Goal: Find specific page/section: Find specific page/section

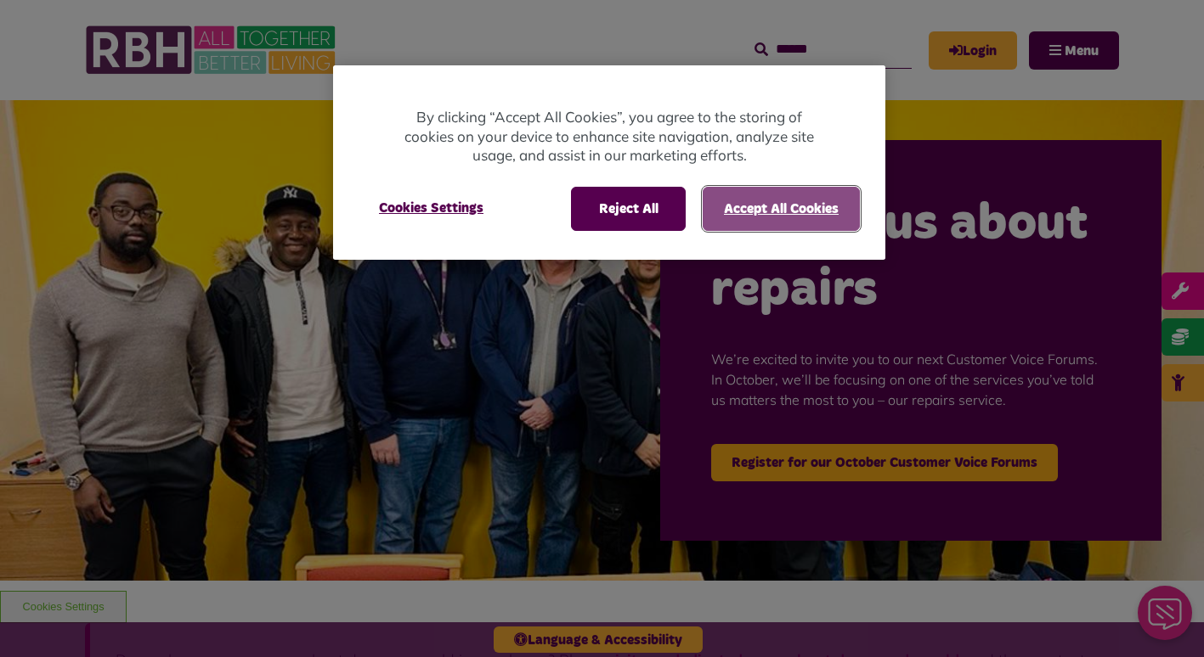
click at [749, 218] on button "Accept All Cookies" at bounding box center [781, 209] width 157 height 44
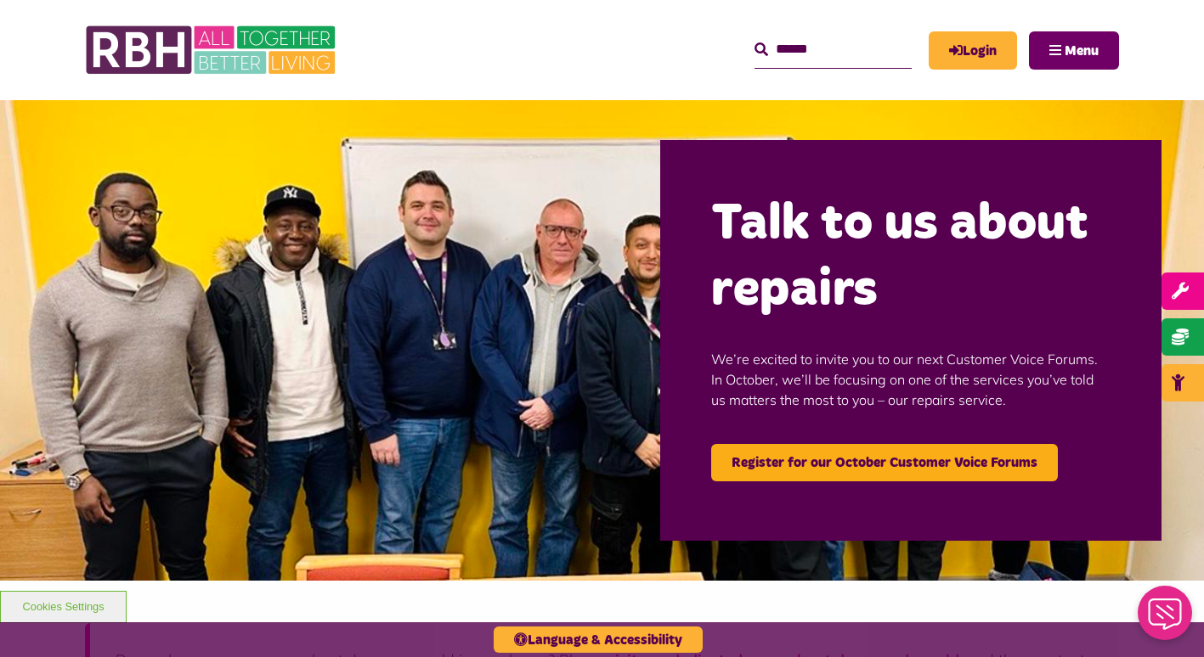
click at [1084, 40] on button "Menu" at bounding box center [1074, 50] width 90 height 38
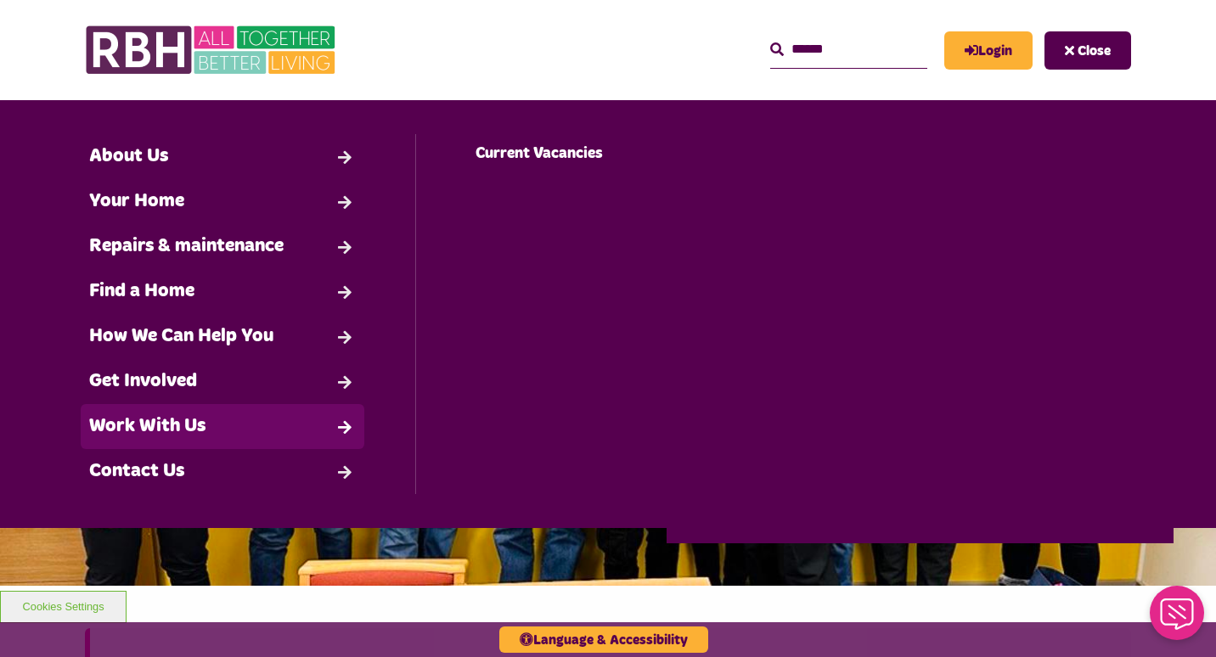
click at [163, 432] on link "Work With Us" at bounding box center [223, 426] width 284 height 45
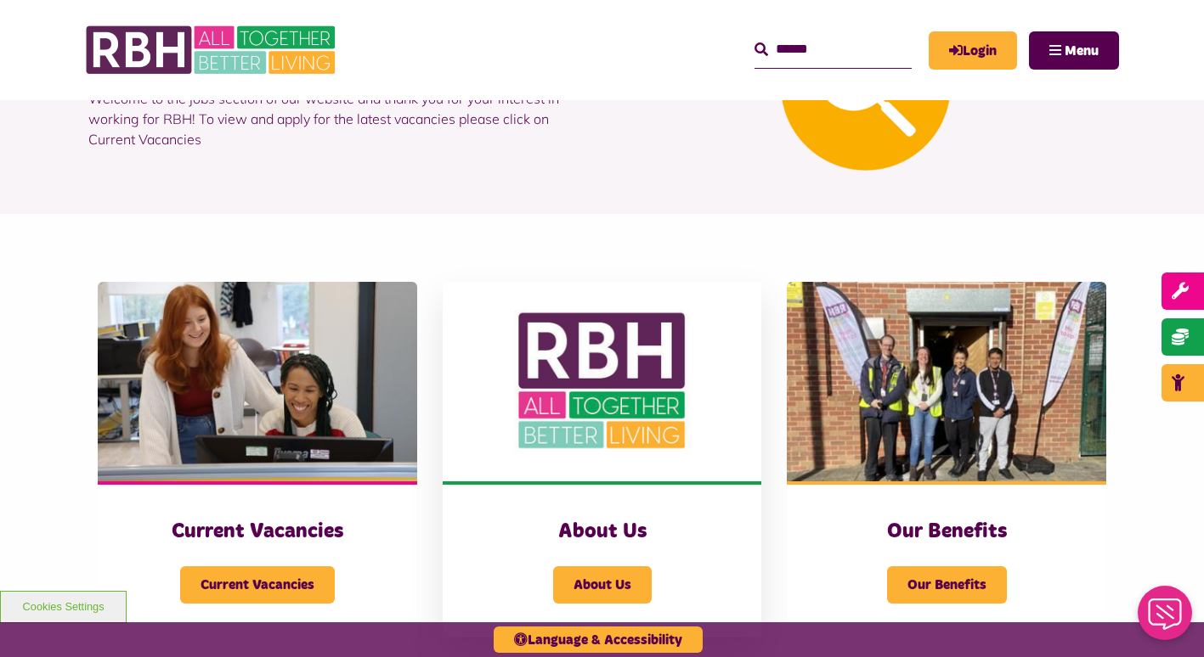
scroll to position [340, 0]
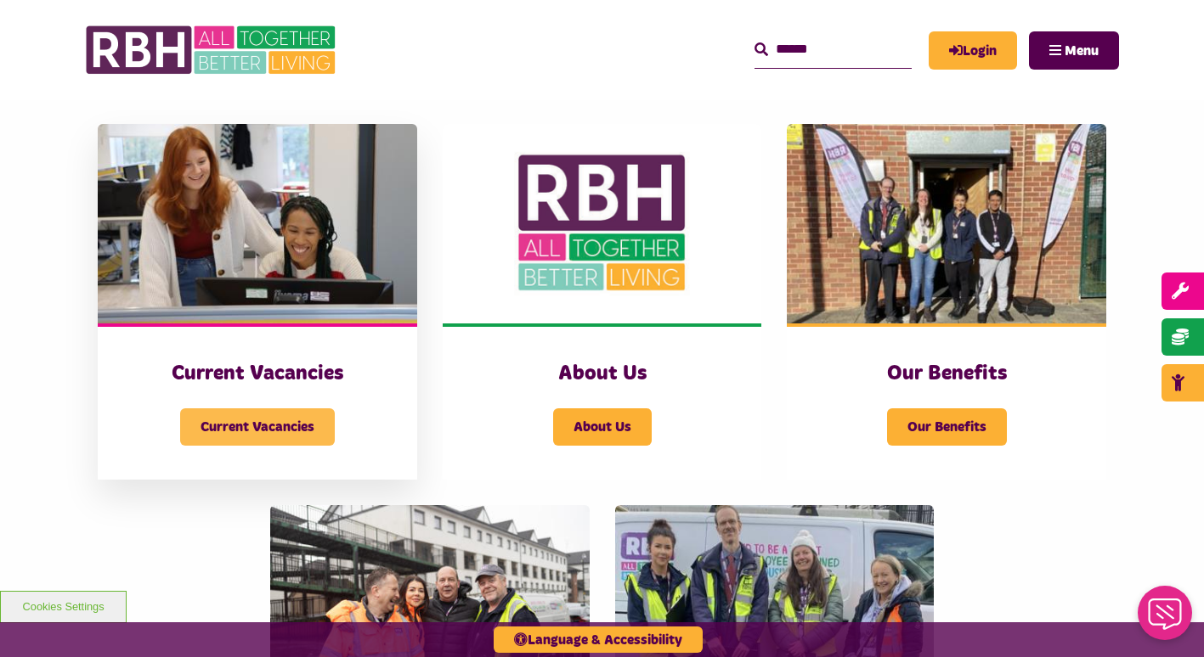
click at [183, 437] on span "Current Vacancies" at bounding box center [257, 427] width 155 height 37
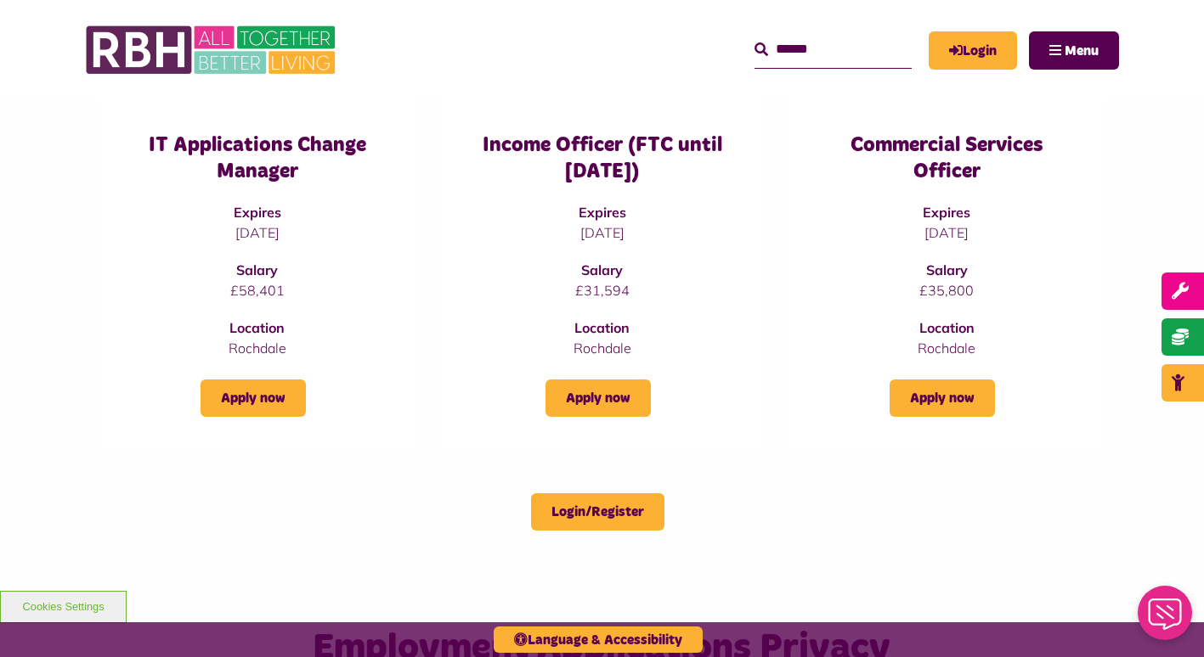
scroll to position [255, 0]
